Goal: Information Seeking & Learning: Learn about a topic

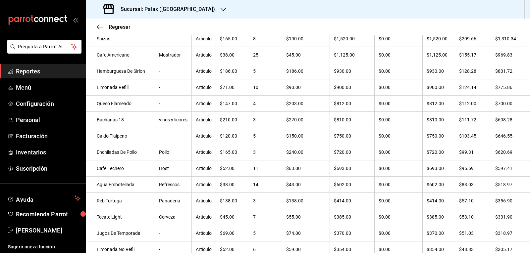
scroll to position [59, 0]
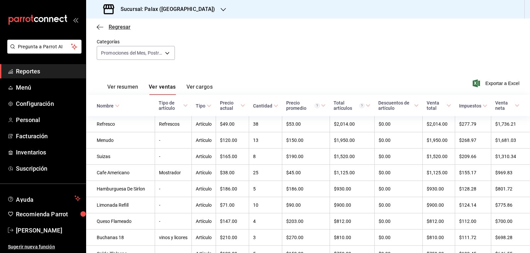
click at [102, 28] on icon "button" at bounding box center [100, 27] width 7 height 6
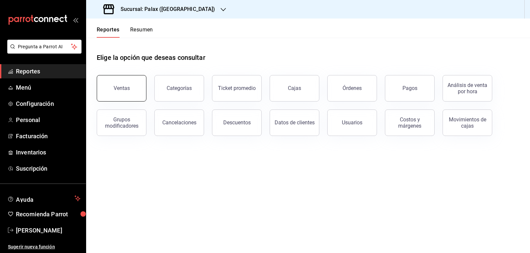
click at [136, 85] on button "Ventas" at bounding box center [122, 88] width 50 height 26
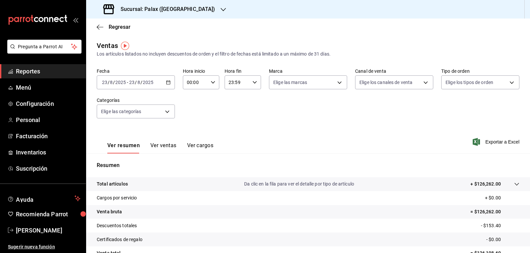
click at [211, 80] on icon "button" at bounding box center [213, 82] width 5 height 5
click at [188, 107] on button "07" at bounding box center [191, 111] width 16 height 13
type input "07:00"
click at [353, 143] on div at bounding box center [265, 126] width 530 height 253
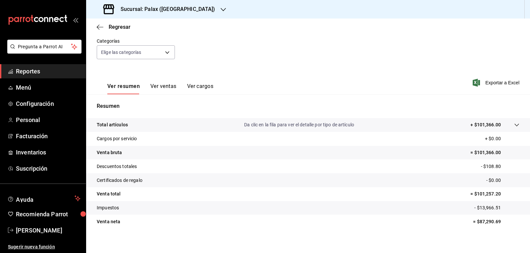
scroll to position [64, 0]
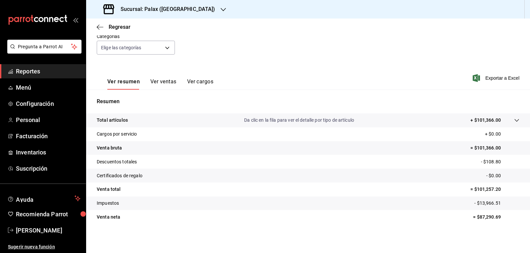
click at [366, 72] on div "Ver resumen Ver ventas Ver cargos Exportar a Excel" at bounding box center [308, 76] width 444 height 27
drag, startPoint x: 366, startPoint y: 72, endPoint x: 367, endPoint y: 60, distance: 12.0
drag, startPoint x: 367, startPoint y: 60, endPoint x: 153, endPoint y: 84, distance: 215.3
click at [153, 84] on button "Ver ventas" at bounding box center [163, 84] width 26 height 11
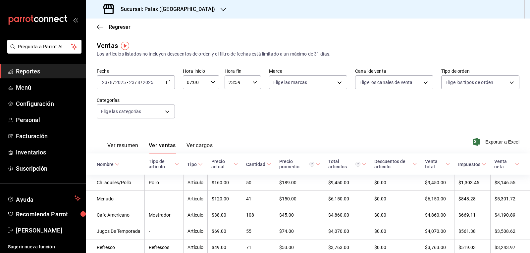
click at [126, 146] on button "Ver resumen" at bounding box center [122, 147] width 31 height 11
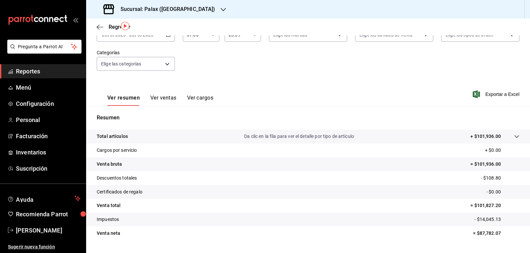
scroll to position [64, 0]
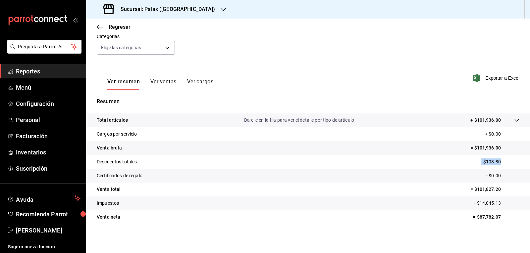
drag, startPoint x: 499, startPoint y: 162, endPoint x: 471, endPoint y: 161, distance: 27.8
click at [471, 161] on tr "Descuentos totales - $108.80" at bounding box center [308, 162] width 444 height 14
click at [457, 170] on tr "Certificados de regalo - $0.00" at bounding box center [308, 176] width 444 height 14
click at [229, 224] on tr "Venta neta = $87,782.07" at bounding box center [308, 217] width 444 height 14
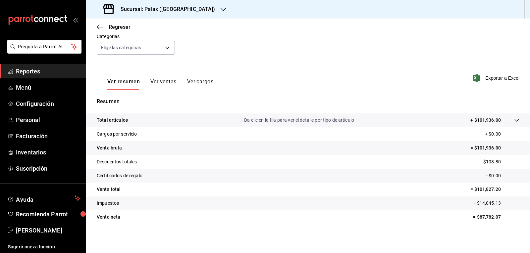
click at [229, 227] on div "Total artículos Da clic en la fila para ver el detalle por tipo de artículo + $…" at bounding box center [308, 173] width 444 height 119
drag, startPoint x: 158, startPoint y: 250, endPoint x: 160, endPoint y: 253, distance: 3.4
drag, startPoint x: 160, startPoint y: 253, endPoint x: 290, endPoint y: 71, distance: 223.3
click at [290, 71] on div "Ver resumen Ver ventas Ver cargos Exportar a Excel" at bounding box center [308, 76] width 444 height 27
click at [161, 81] on button "Ver ventas" at bounding box center [163, 84] width 26 height 11
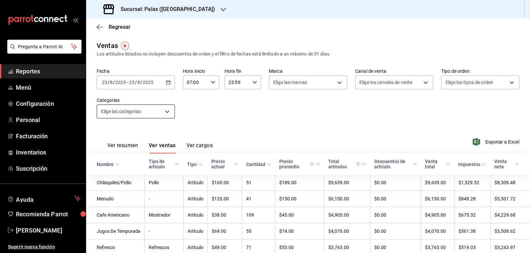
click at [166, 115] on body "Pregunta a Parrot AI Reportes Menú Configuración Personal Facturación Inventari…" at bounding box center [265, 126] width 530 height 253
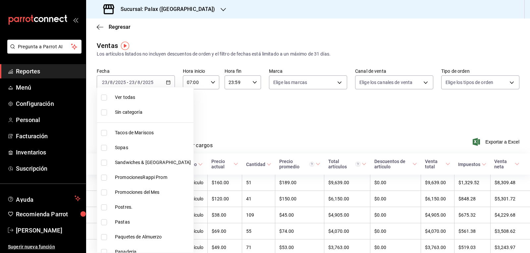
drag, startPoint x: 129, startPoint y: 206, endPoint x: 127, endPoint y: 210, distance: 4.2
click at [128, 207] on span "Postres." at bounding box center [153, 207] width 76 height 7
type input "5f074bd3-619d-4e10-94fa-620713841d38"
checkbox input "true"
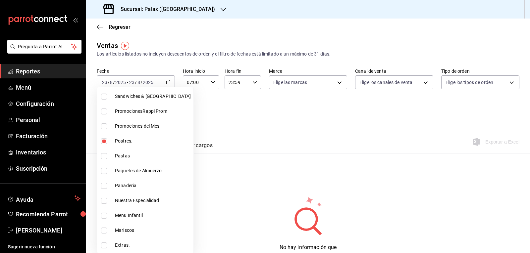
scroll to position [99, 0]
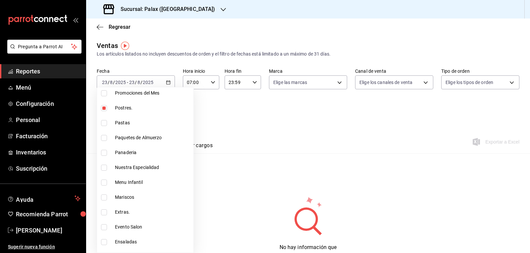
click at [126, 156] on li "Panaderia" at bounding box center [145, 152] width 96 height 15
type input "5f074bd3-619d-4e10-94fa-620713841d38,90d14028-a2c9-4fb8-b762-41d9ea373592"
checkbox input "true"
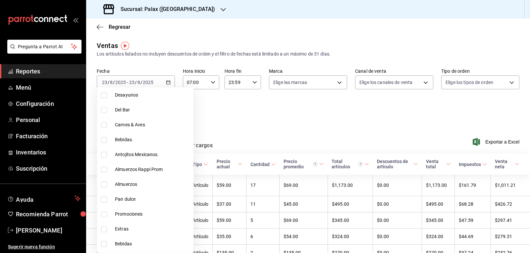
scroll to position [265, 0]
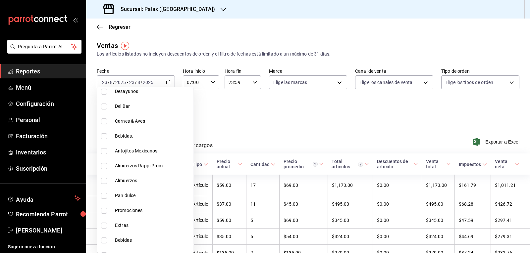
click at [131, 193] on span "Pan dulce" at bounding box center [153, 195] width 76 height 7
type input "5f074bd3-619d-4e10-94fa-620713841d38,90d14028-a2c9-4fb8-b762-41d9ea373592,a0032…"
checkbox input "true"
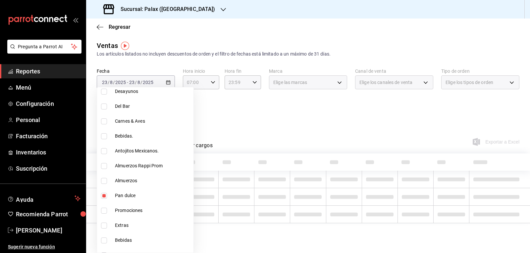
scroll to position [331, 0]
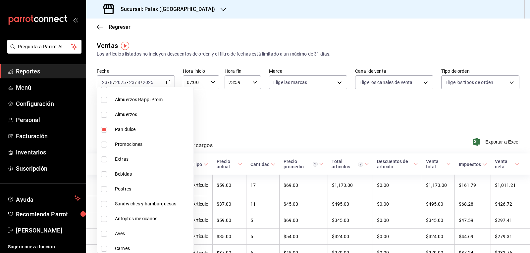
click at [129, 191] on span "Postres" at bounding box center [153, 189] width 76 height 7
type input "5f074bd3-619d-4e10-94fa-620713841d38,90d14028-a2c9-4fb8-b762-41d9ea373592,a0032…"
checkbox input "true"
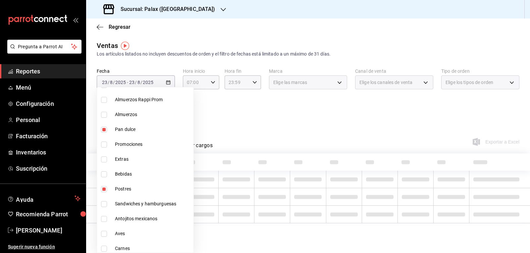
click at [250, 132] on div at bounding box center [265, 126] width 530 height 253
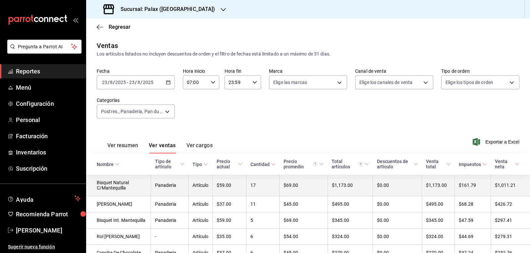
scroll to position [99, 0]
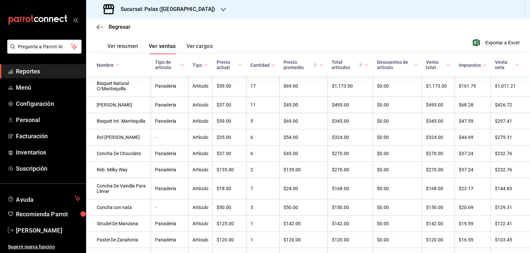
click at [105, 66] on div "Nombre" at bounding box center [105, 65] width 17 height 5
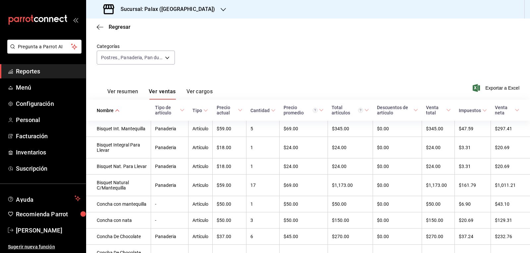
scroll to position [0, 0]
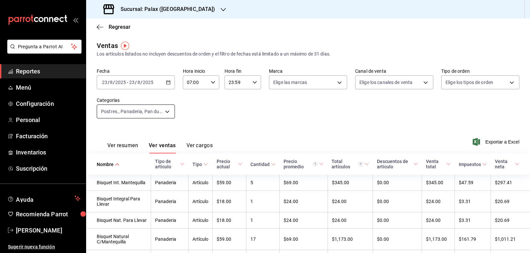
click at [170, 115] on body "Pregunta a Parrot AI Reportes Menú Configuración Personal Facturación Inventari…" at bounding box center [265, 126] width 530 height 253
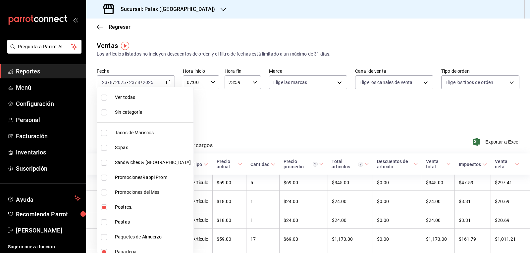
click at [136, 99] on span "Ver todas" at bounding box center [153, 97] width 76 height 7
type input "7fa229bc-c9d3-4dba-9758-ee0117d8b32c,874e04fd-13f0-4277-bc95-ee84bfec7f9b,7d801…"
checkbox input "true"
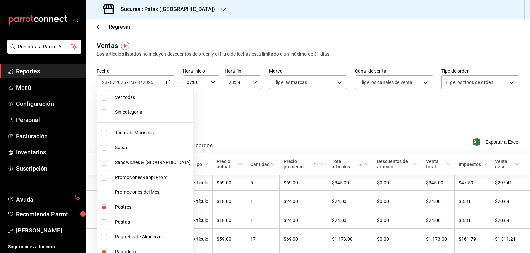
checkbox input "true"
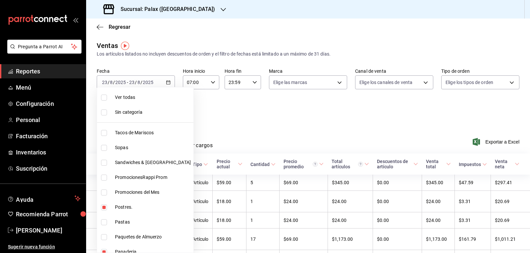
checkbox input "true"
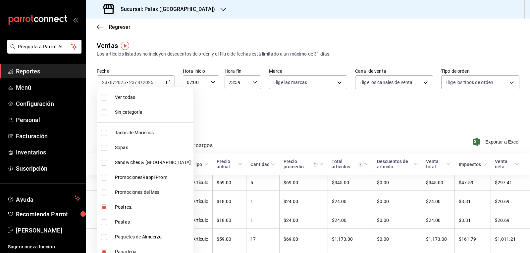
checkbox input "true"
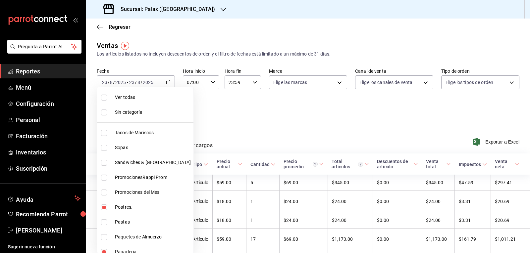
checkbox input "true"
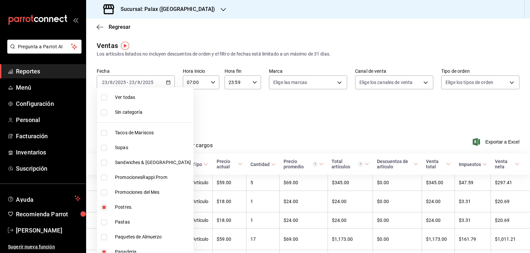
checkbox input "true"
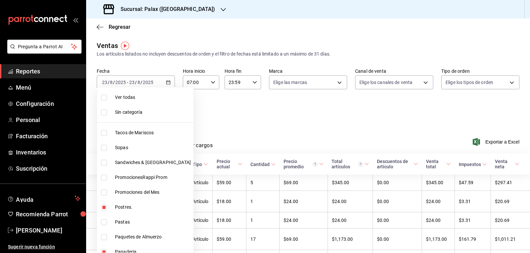
checkbox input "true"
click at [134, 99] on span "Ver todas" at bounding box center [153, 97] width 76 height 7
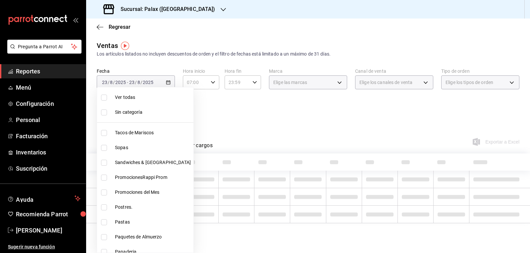
checkbox input "false"
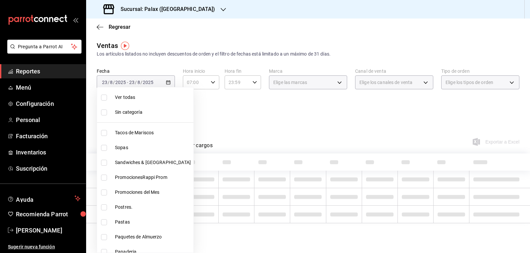
checkbox input "false"
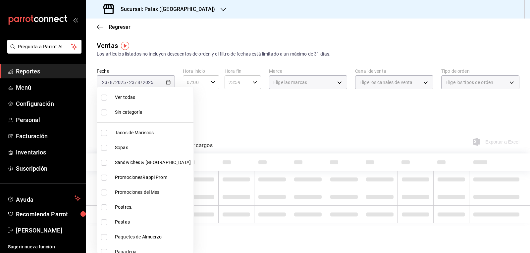
checkbox input "false"
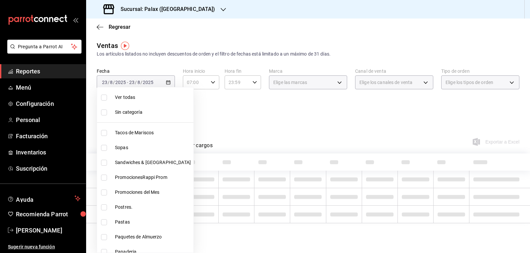
checkbox input "false"
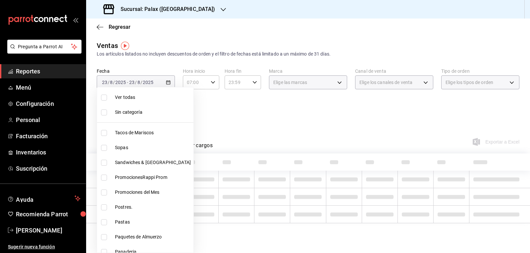
checkbox input "false"
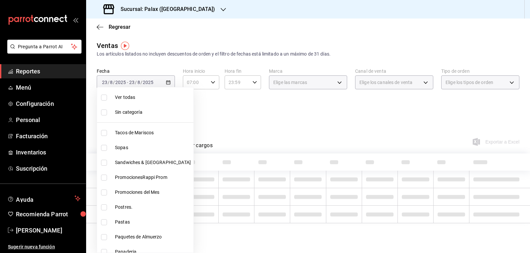
checkbox input "false"
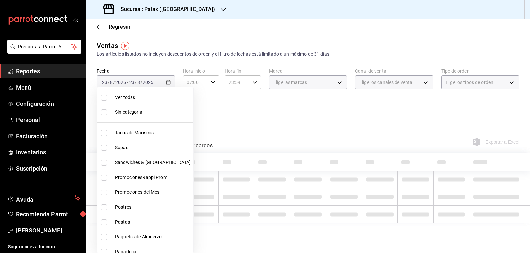
checkbox input "false"
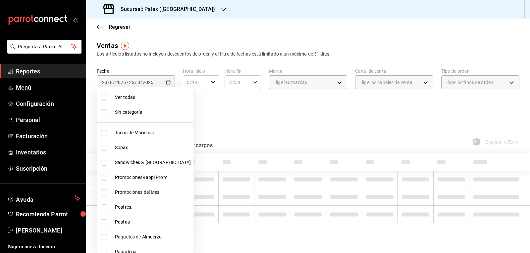
checkbox input "false"
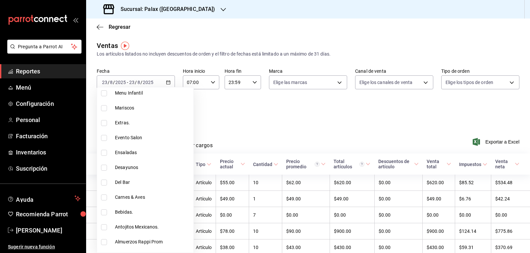
scroll to position [232, 0]
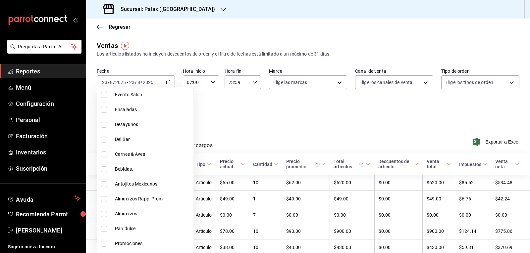
click at [123, 140] on span "Del Bar" at bounding box center [153, 139] width 76 height 7
type input "e5fa14e2-c7bb-4afd-b0cf-6d1a2447c4a1"
checkbox input "true"
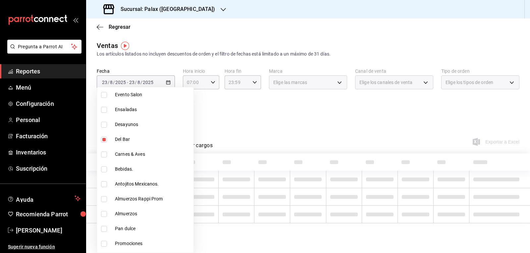
click at [131, 168] on span "Bebidas." at bounding box center [153, 169] width 76 height 7
type input "e5fa14e2-c7bb-4afd-b0cf-6d1a2447c4a1,4b82141e-e12f-4992-9202-ab169af21a46"
checkbox input "true"
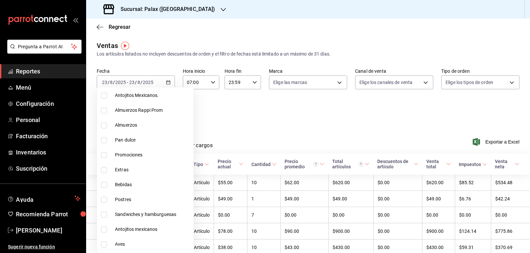
scroll to position [331, 0]
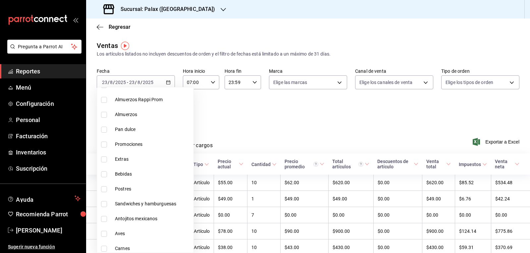
click at [126, 172] on span "Bebidas" at bounding box center [153, 174] width 76 height 7
type input "e5fa14e2-c7bb-4afd-b0cf-6d1a2447c4a1,4b82141e-e12f-4992-9202-ab169af21a46,298ad…"
checkbox input "true"
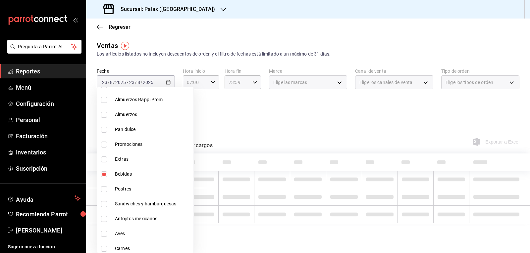
scroll to position [394, 0]
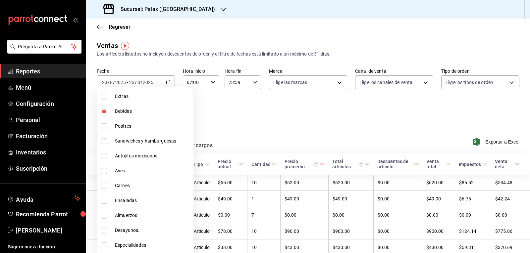
click at [263, 131] on div at bounding box center [265, 126] width 530 height 253
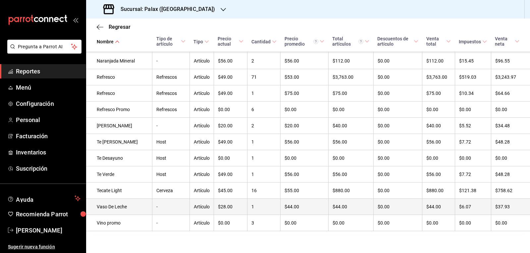
scroll to position [654, 0]
